Goal: Information Seeking & Learning: Check status

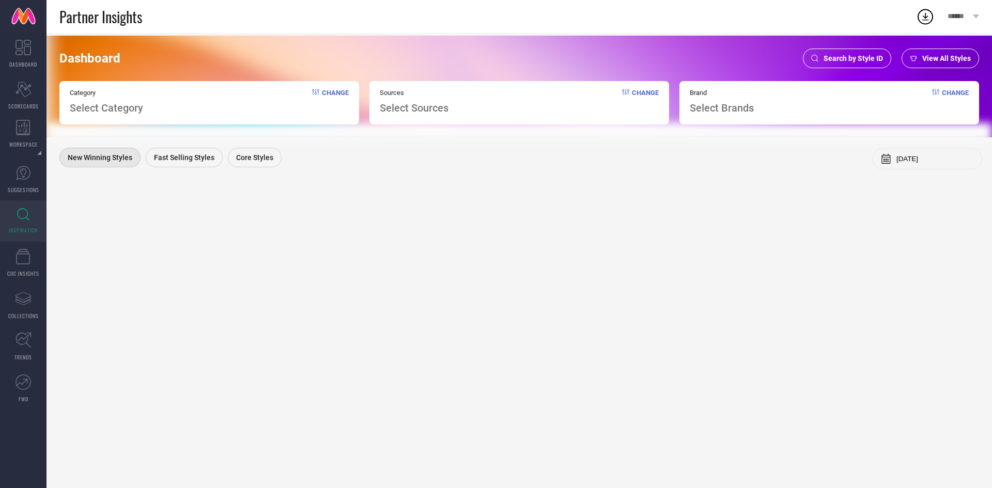
click at [856, 66] on div "Search by Style ID" at bounding box center [847, 59] width 88 height 20
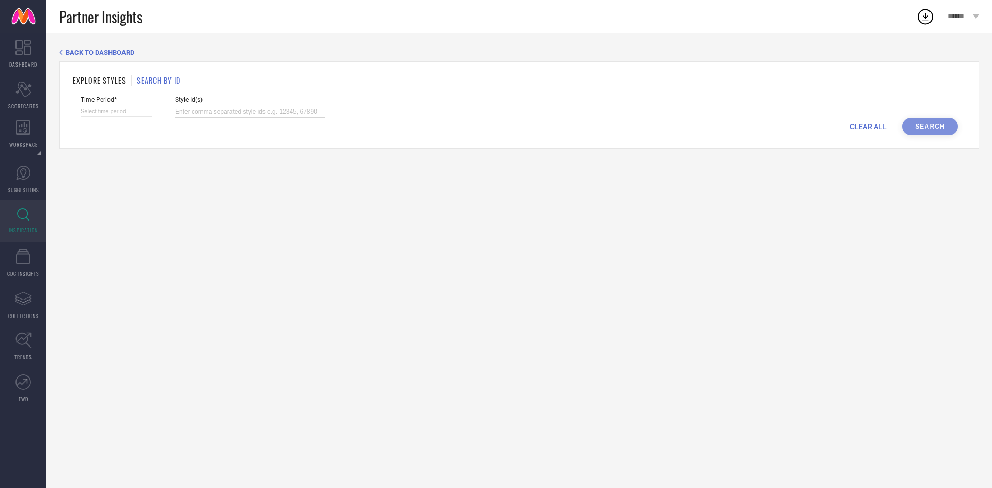
click at [254, 113] on input at bounding box center [250, 112] width 150 height 12
paste input "32460307 32459863 32460354 32466365 31313359 32466369 31313354 32466378 3245981…"
type input "32460307 32459863 32460354 32466365 31313359 32466369 31313354 32466378 3245981…"
select select "7"
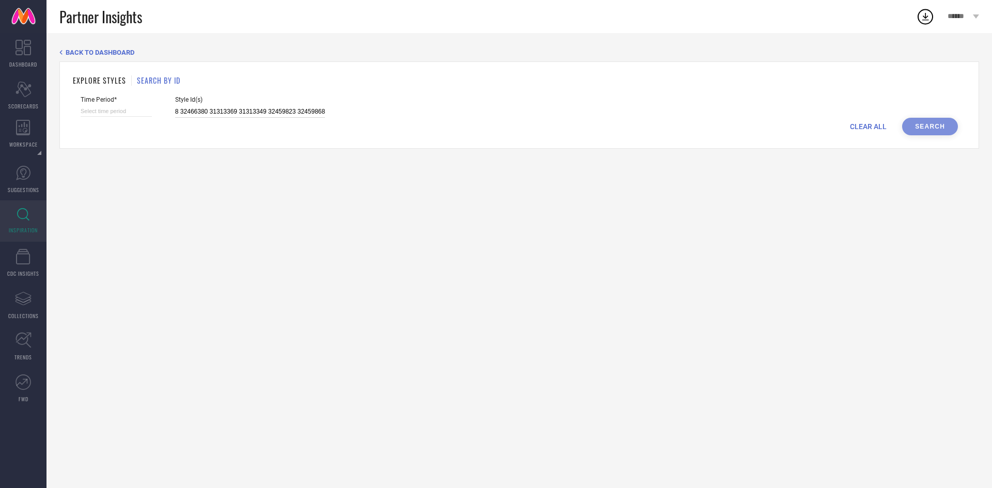
select select "2025"
select select "8"
select select "2025"
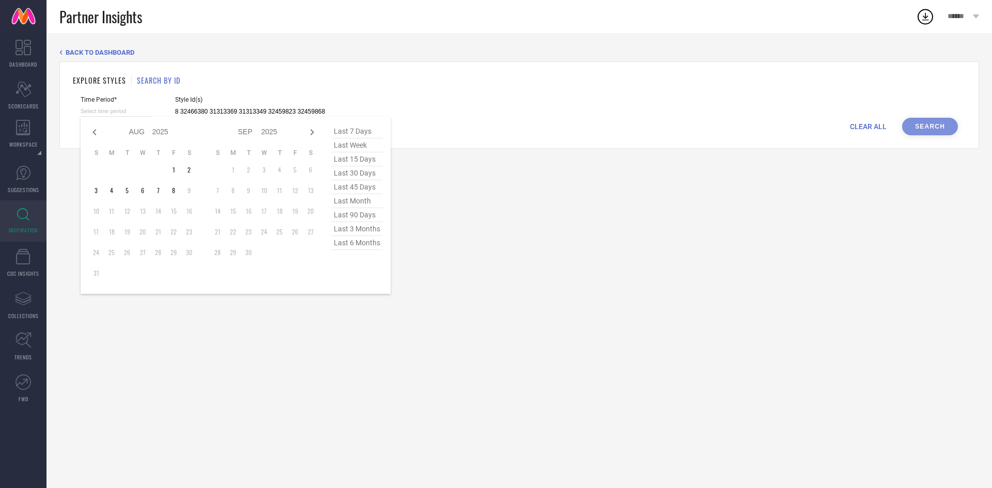
click at [129, 108] on input at bounding box center [116, 111] width 71 height 11
type input "32460307 32459863 32460354 32466365 31313359 32466369 31313354 32466378 3245981…"
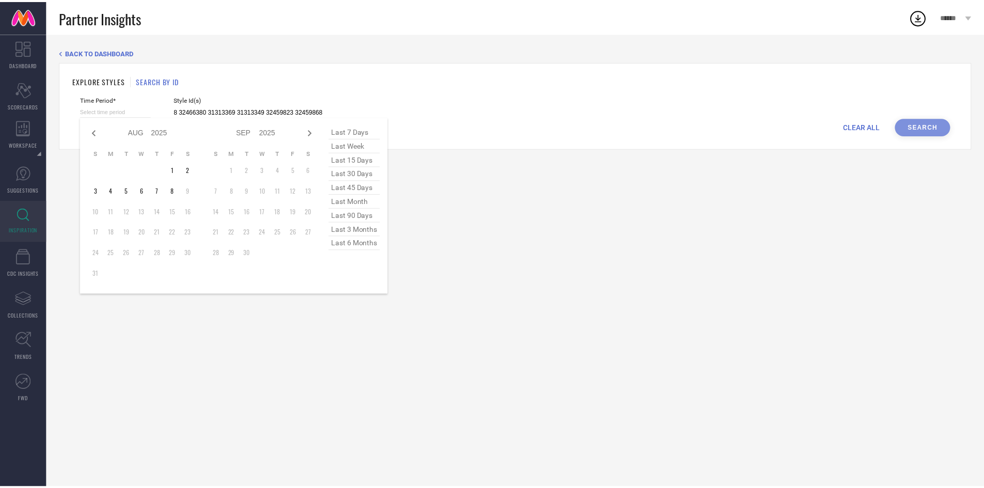
scroll to position [0, 0]
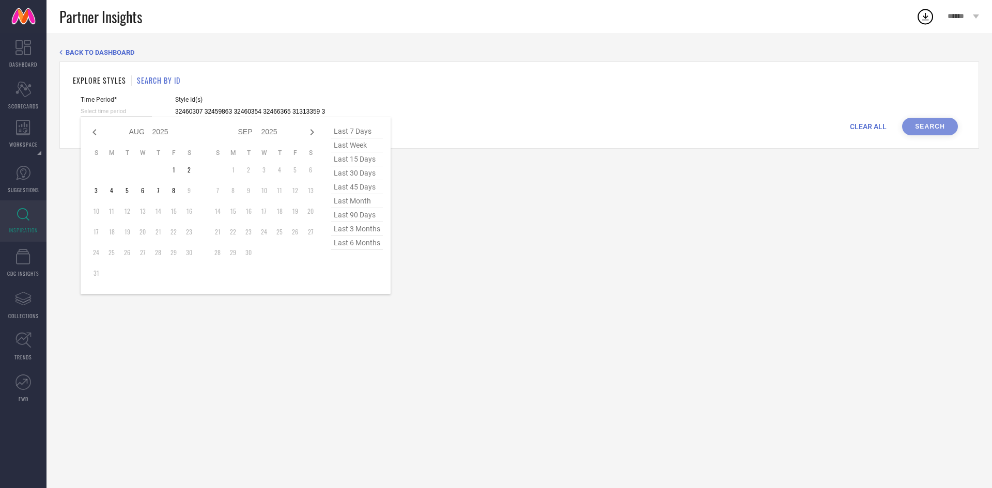
click at [360, 222] on span "last 90 days" at bounding box center [357, 215] width 52 height 14
type input "[DATE] to [DATE]"
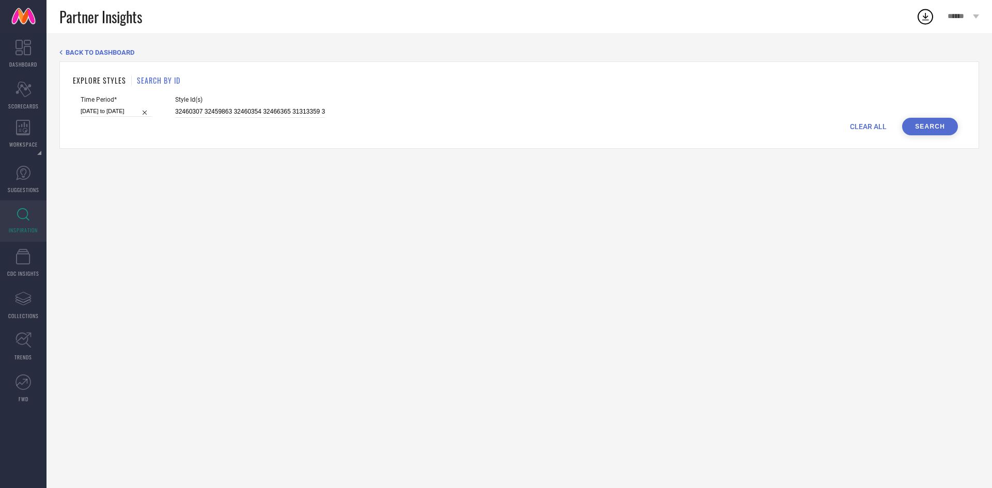
click at [922, 132] on button "Search" at bounding box center [930, 127] width 56 height 18
